Goal: Task Accomplishment & Management: Use online tool/utility

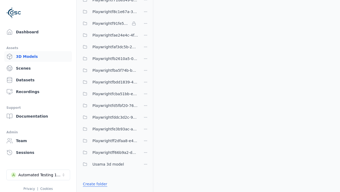
click at [94, 184] on link "Create folder" at bounding box center [95, 183] width 24 height 5
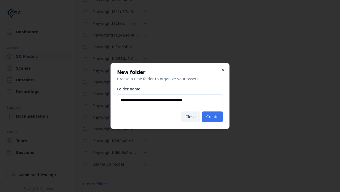
type input "**********"
click at [213, 117] on button "Create" at bounding box center [212, 116] width 21 height 11
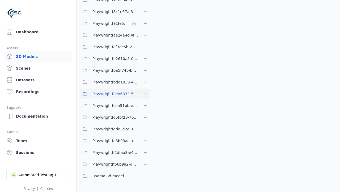
click at [109, 94] on span "Playwrightfbea6333-5dd3-4756-8f7a-d090cc1b6b1d" at bounding box center [116, 93] width 46 height 6
